Goal: Task Accomplishment & Management: Use online tool/utility

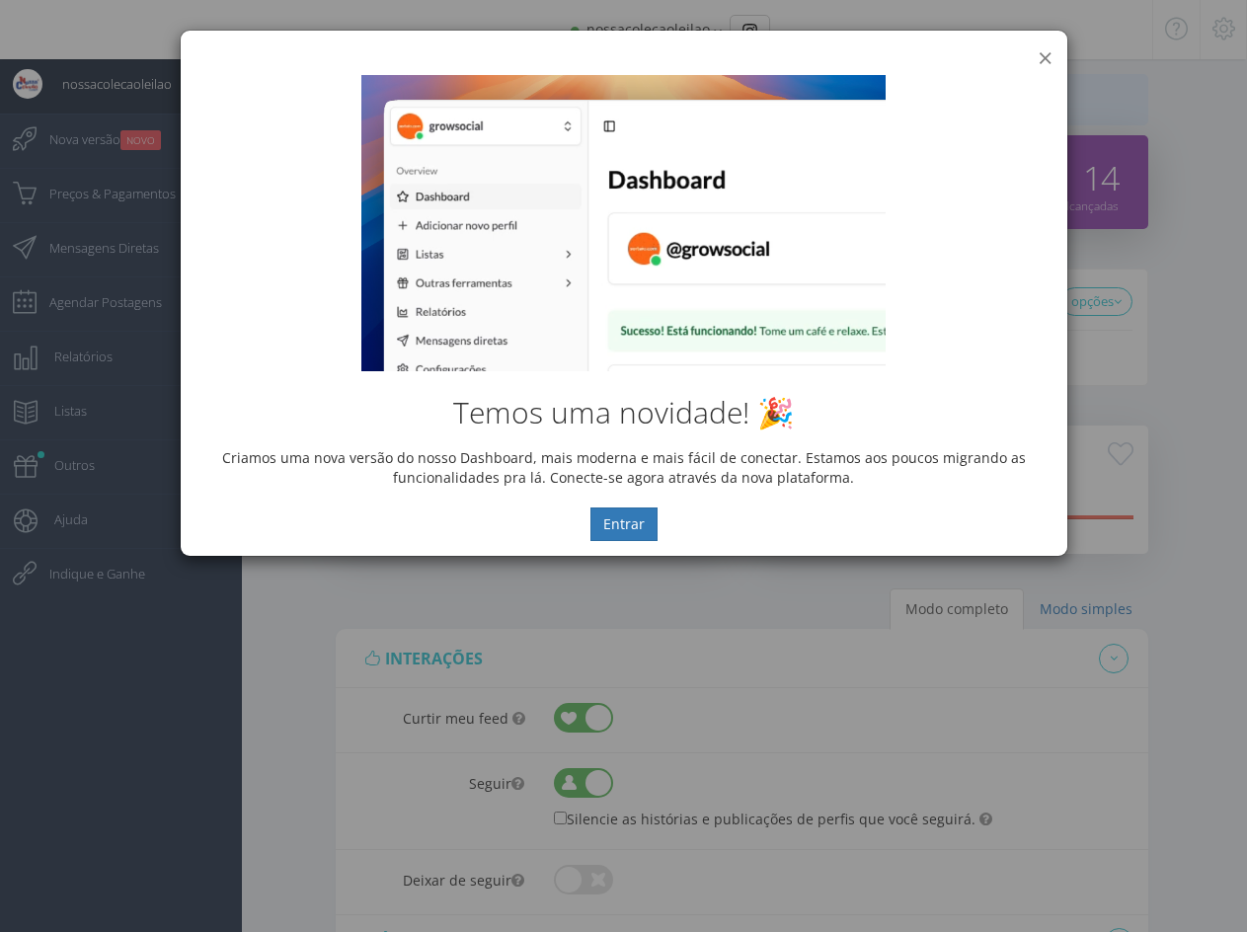
click at [1042, 55] on button "×" at bounding box center [1045, 57] width 15 height 27
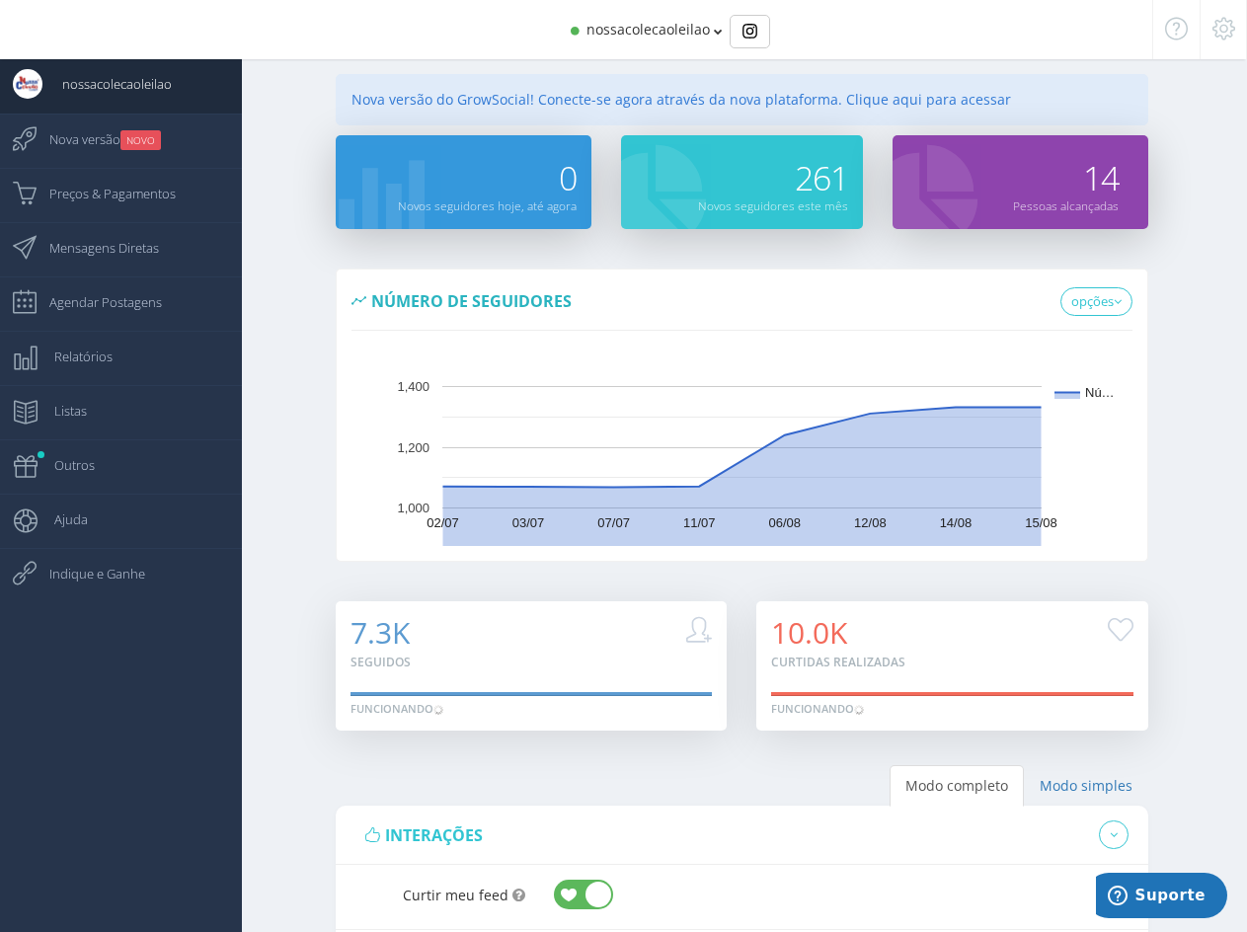
click at [656, 29] on span "nossacolecaoleilao" at bounding box center [648, 29] width 123 height 19
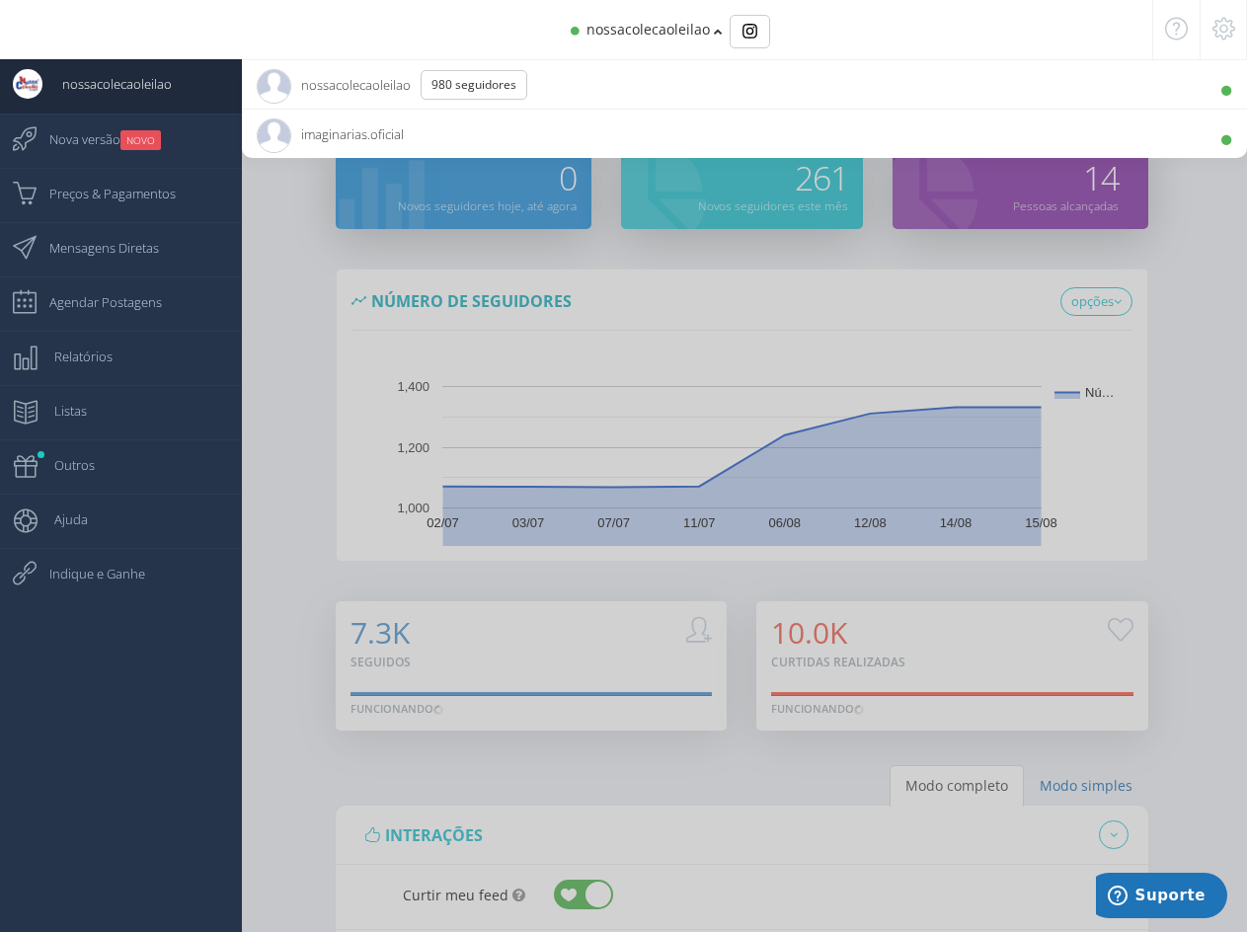
click at [356, 132] on span "imaginarias.oficial 3.6K Seguidores" at bounding box center [330, 134] width 147 height 49
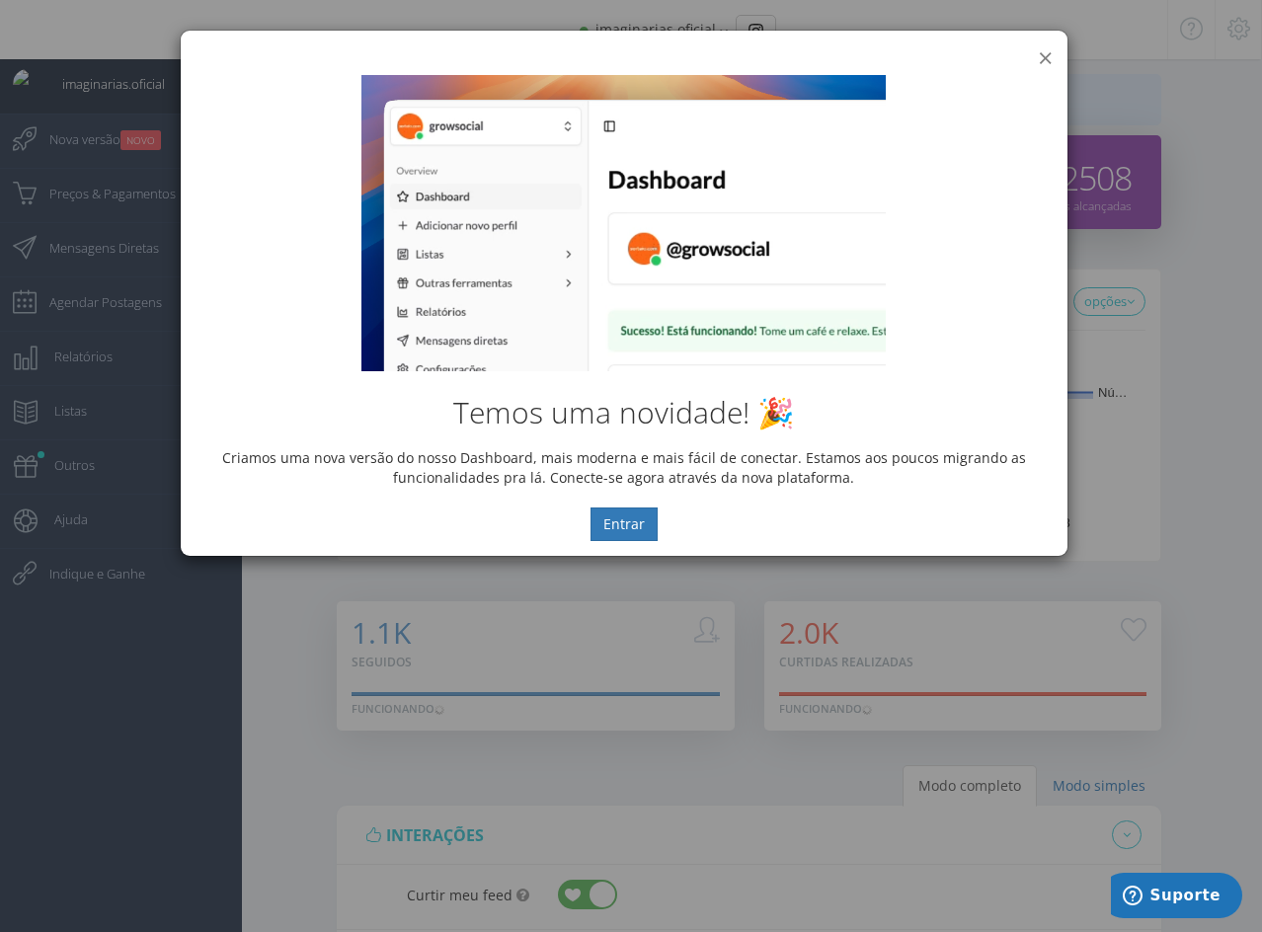
click at [1045, 58] on button "×" at bounding box center [1045, 57] width 15 height 27
